Goal: Information Seeking & Learning: Learn about a topic

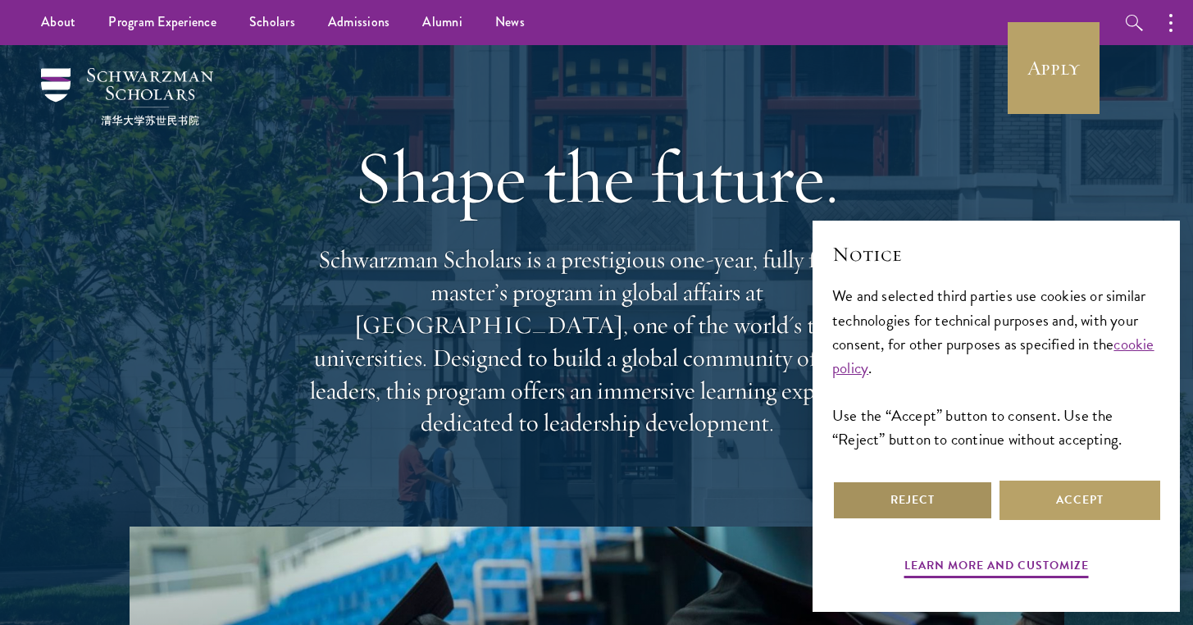
click at [876, 499] on button "Reject" at bounding box center [912, 500] width 161 height 39
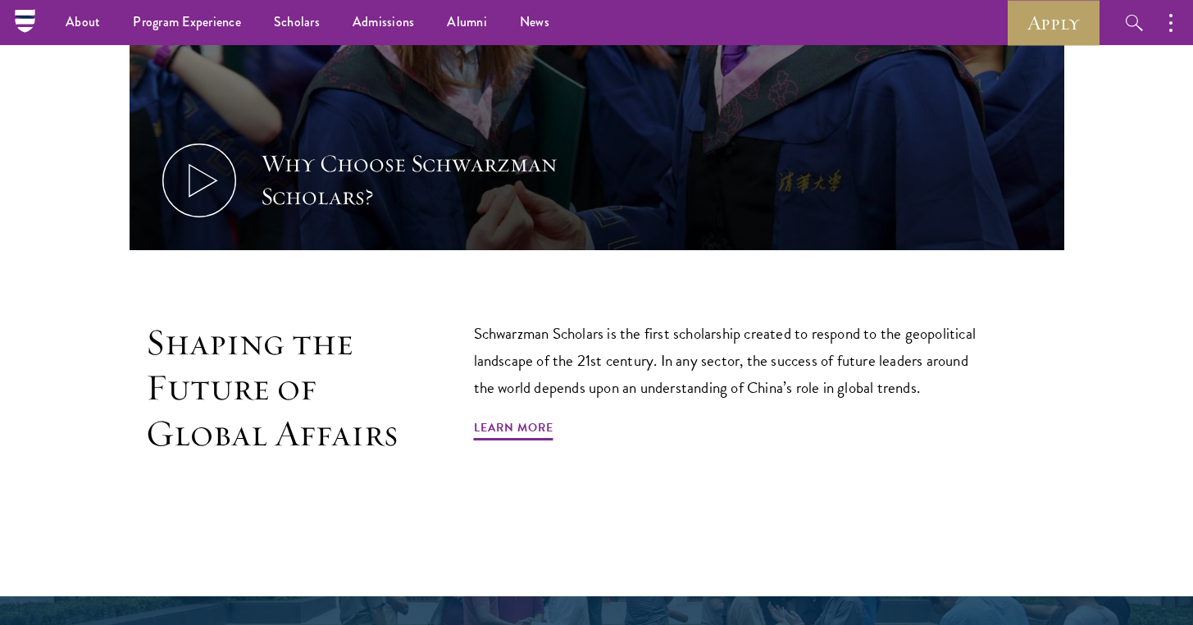
scroll to position [800, 0]
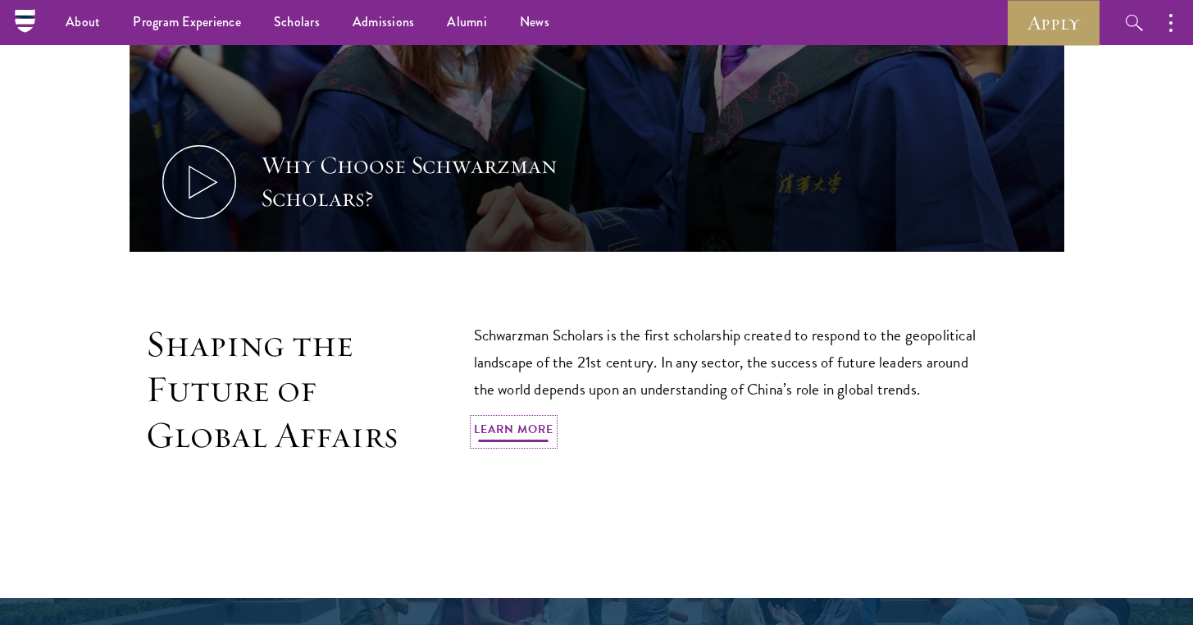
click at [517, 435] on link "Learn More" at bounding box center [514, 431] width 80 height 25
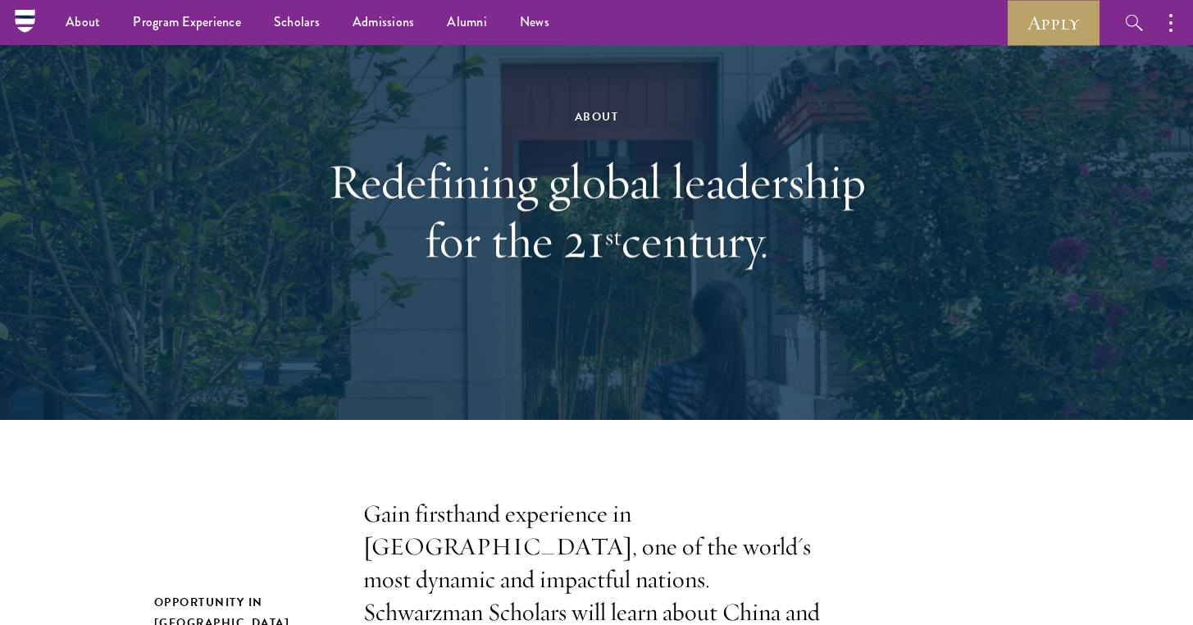
scroll to position [82, 0]
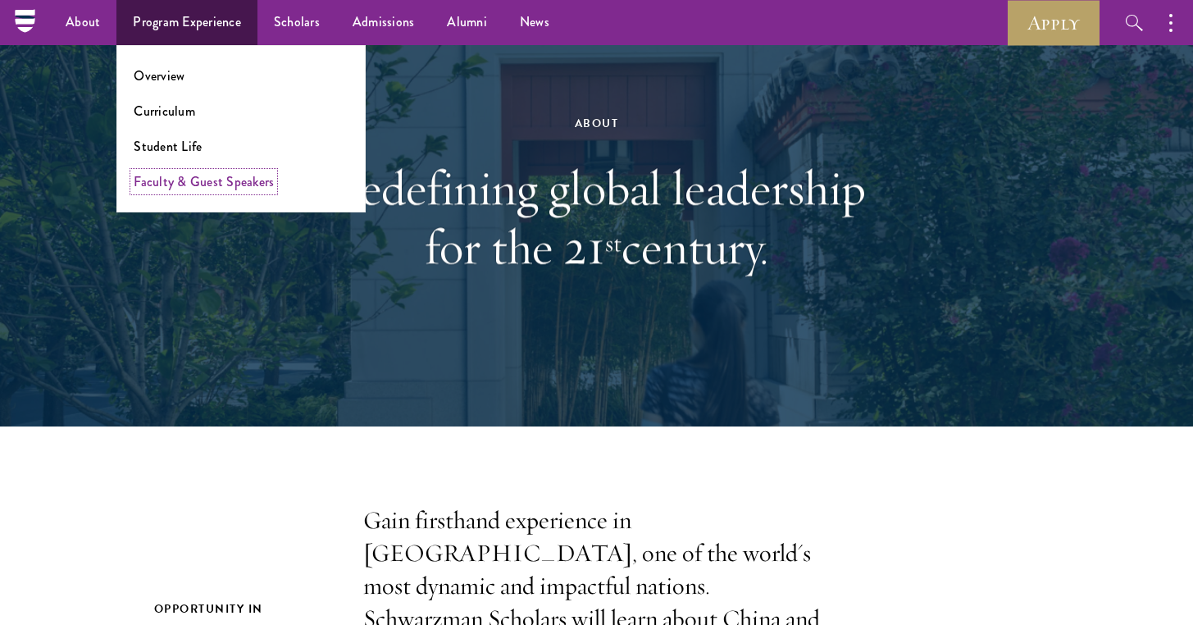
click at [207, 187] on link "Faculty & Guest Speakers" at bounding box center [204, 181] width 140 height 19
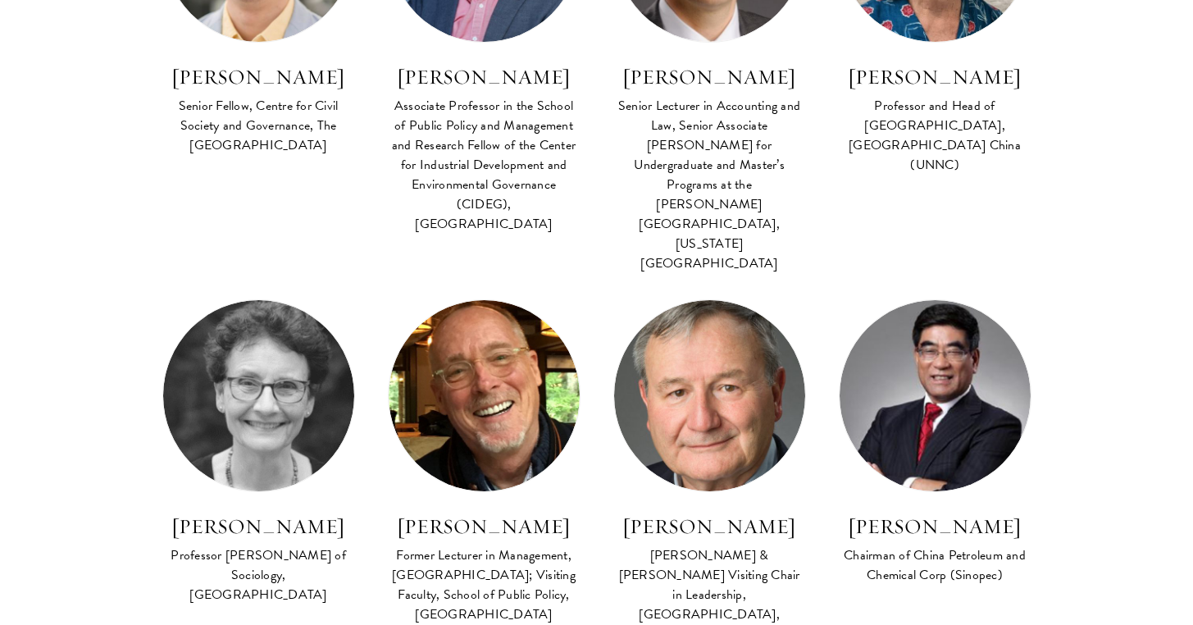
scroll to position [1315, 0]
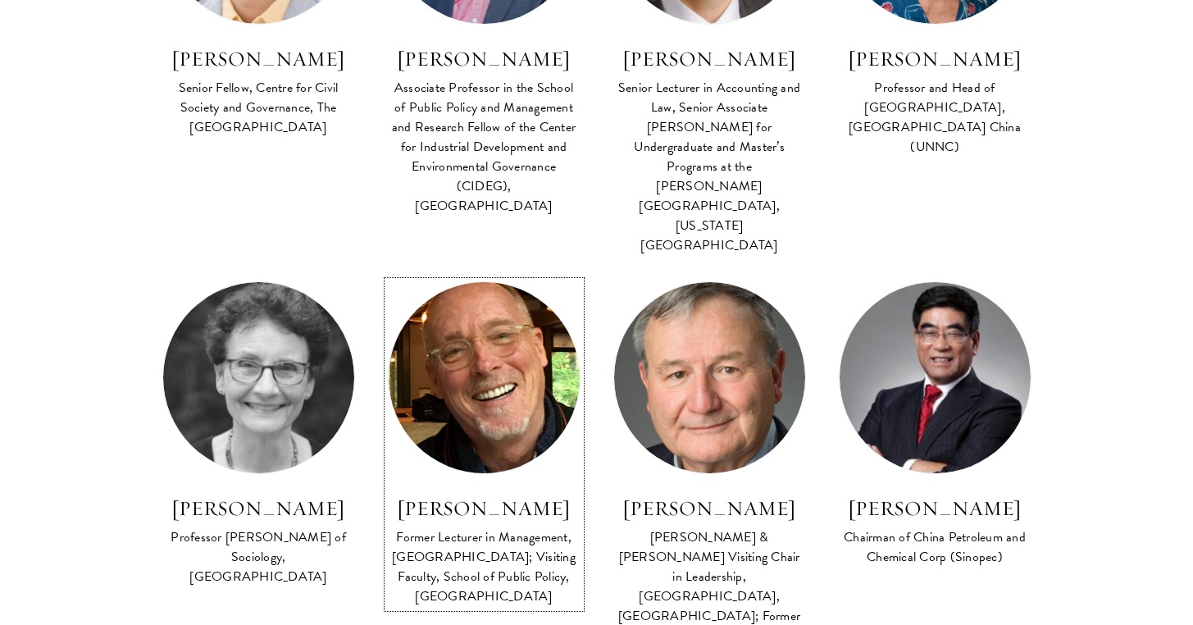
click at [493, 351] on img at bounding box center [484, 378] width 210 height 210
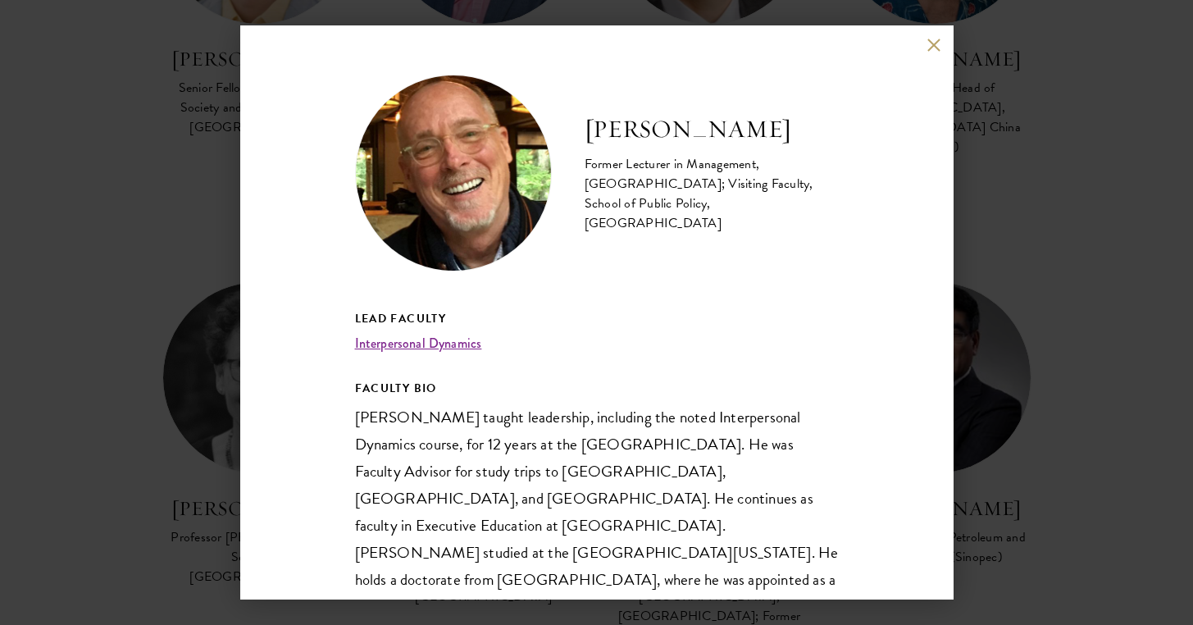
click at [929, 47] on button at bounding box center [934, 45] width 14 height 14
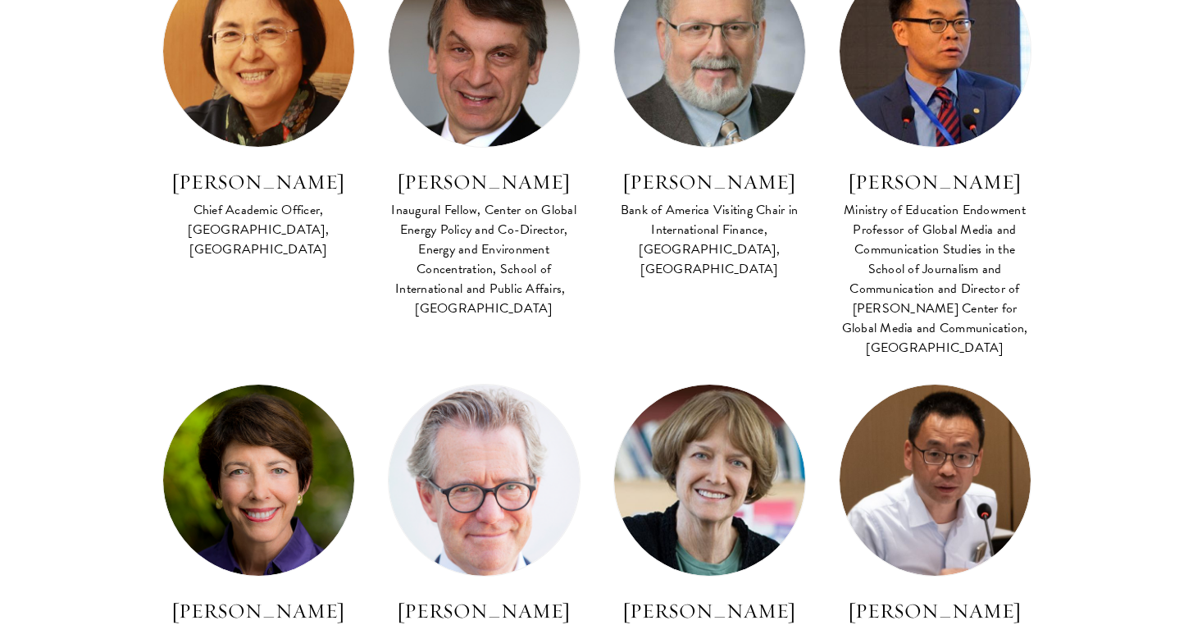
scroll to position [1315, 0]
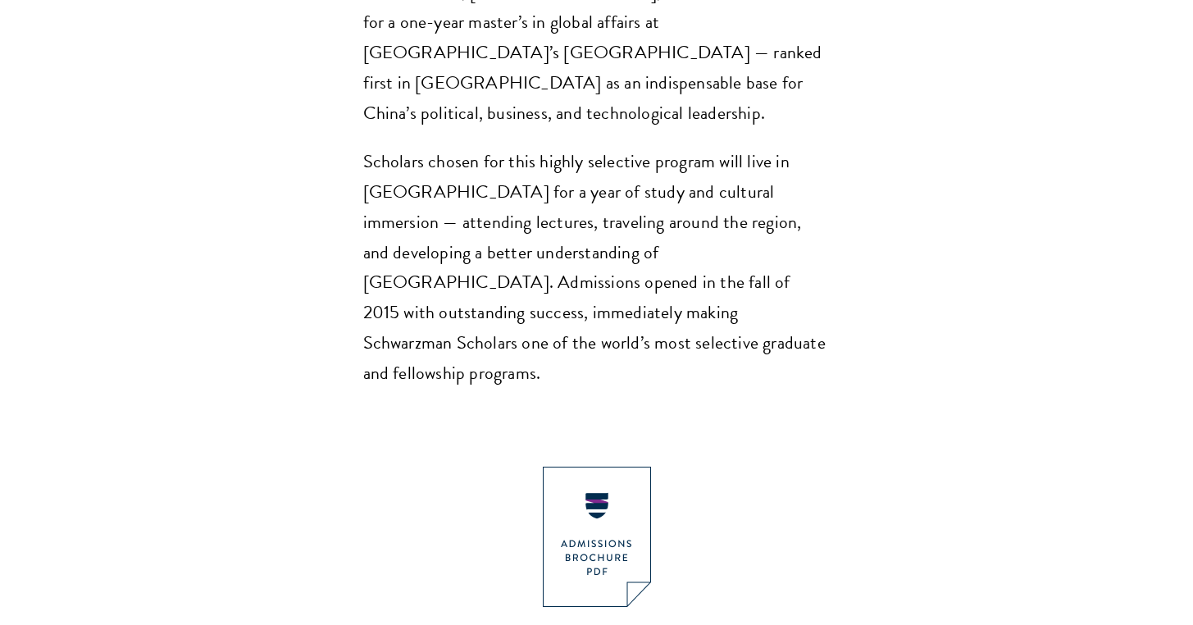
scroll to position [1601, 0]
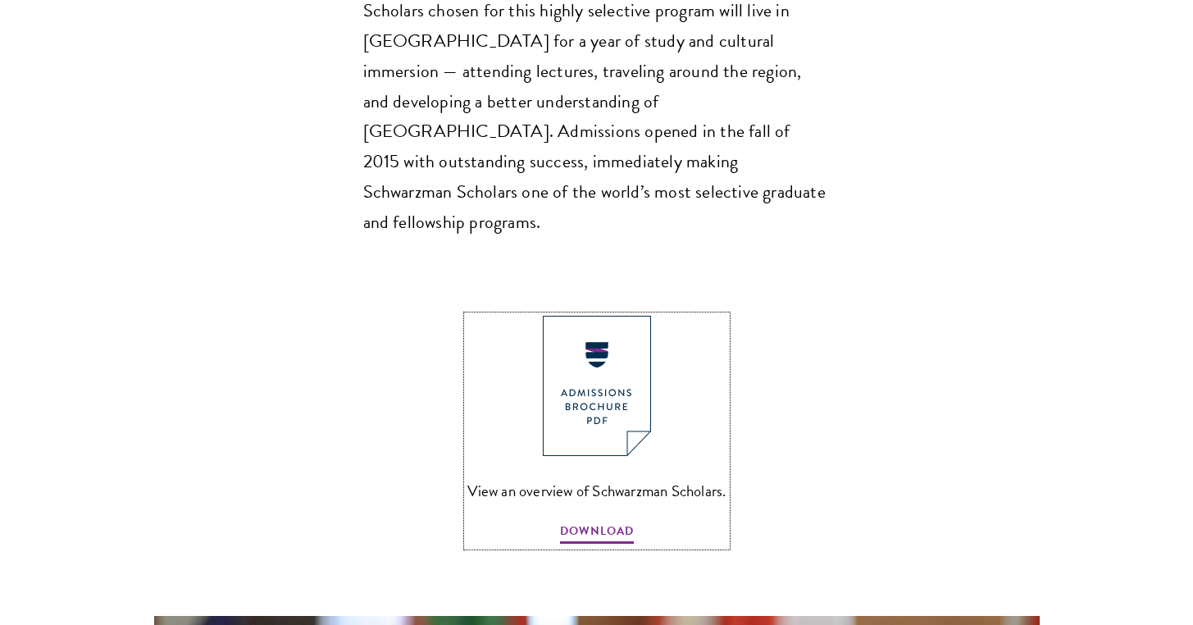
click at [598, 316] on img at bounding box center [597, 386] width 108 height 140
